Goal: Task Accomplishment & Management: Manage account settings

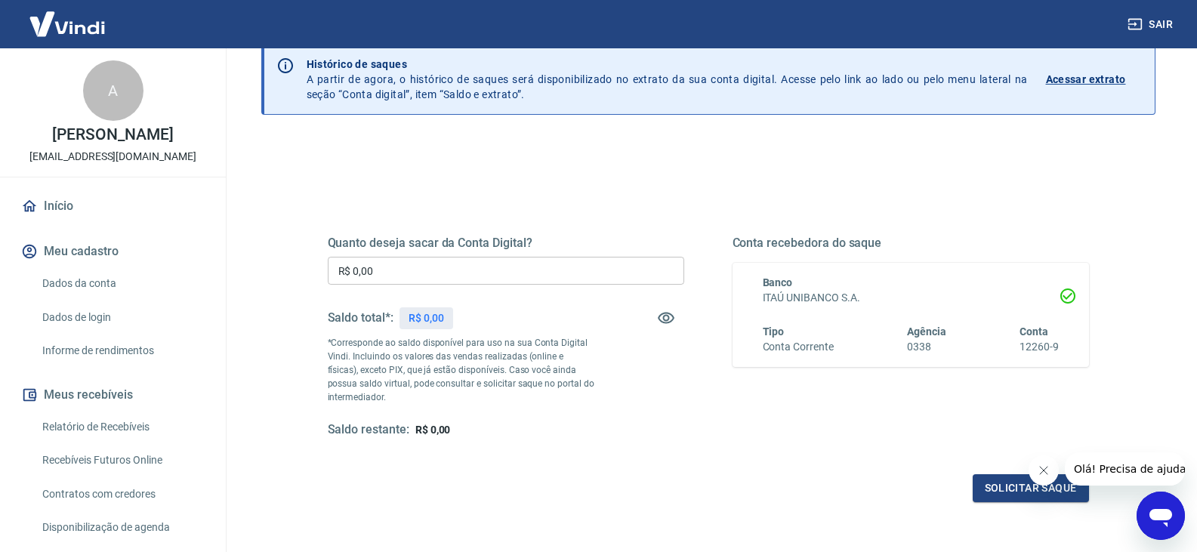
scroll to position [195, 0]
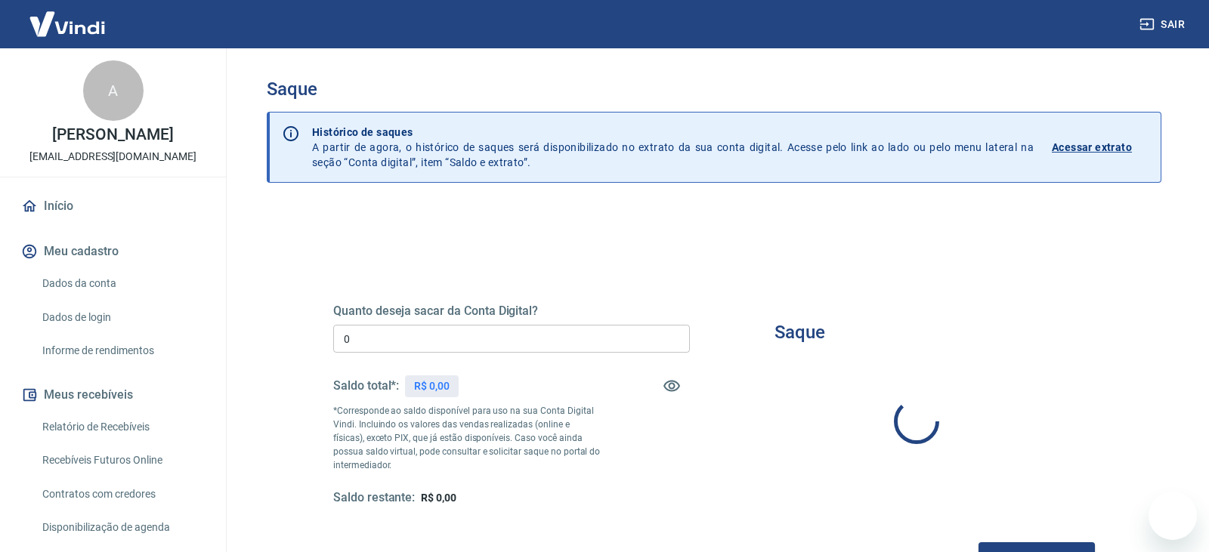
type input "R$ 0,00"
